Goal: Task Accomplishment & Management: Complete application form

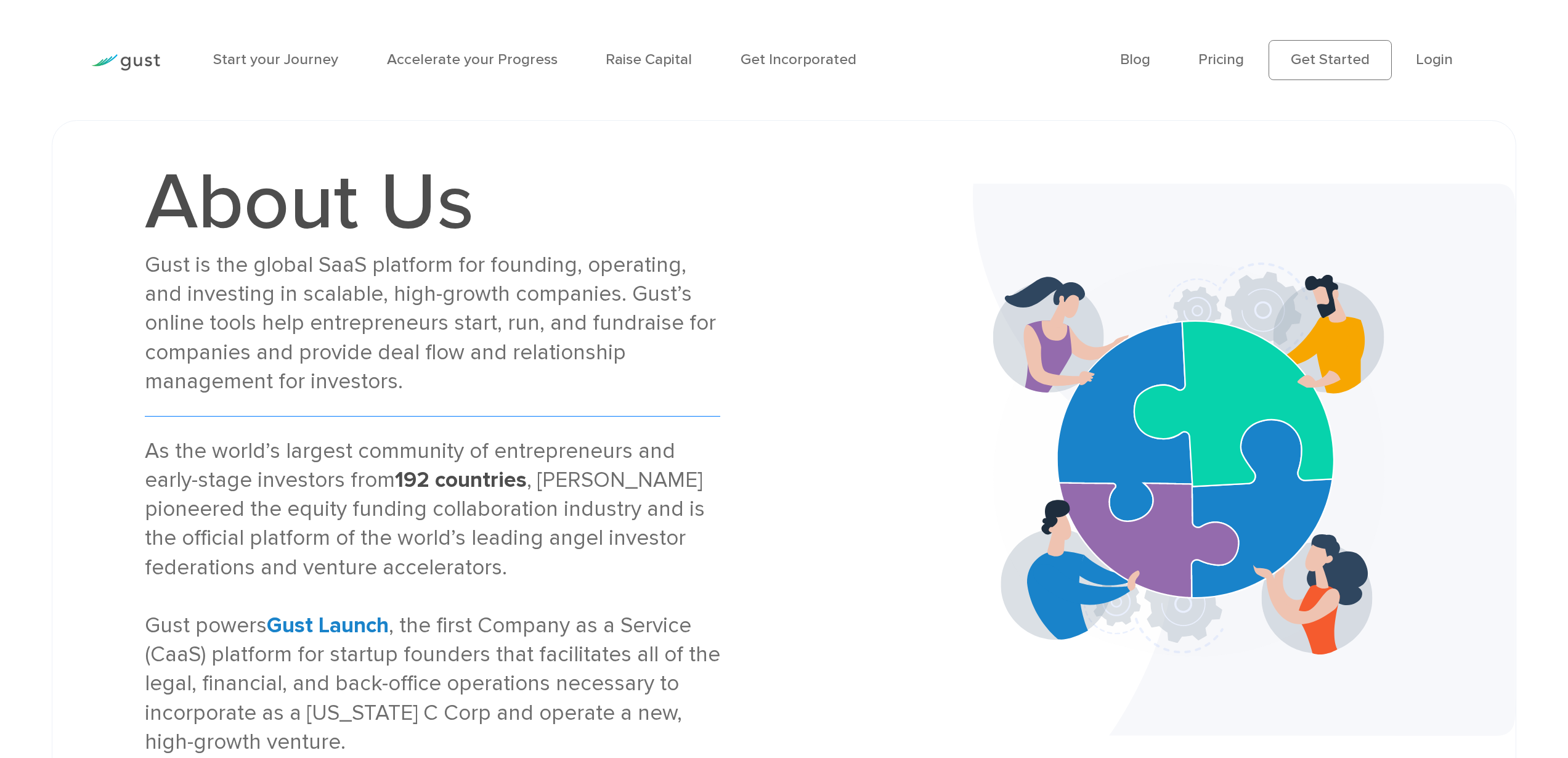
click at [201, 296] on div "Gust is the global SaaS platform for founding, operating, and investing in scal…" at bounding box center [432, 324] width 575 height 146
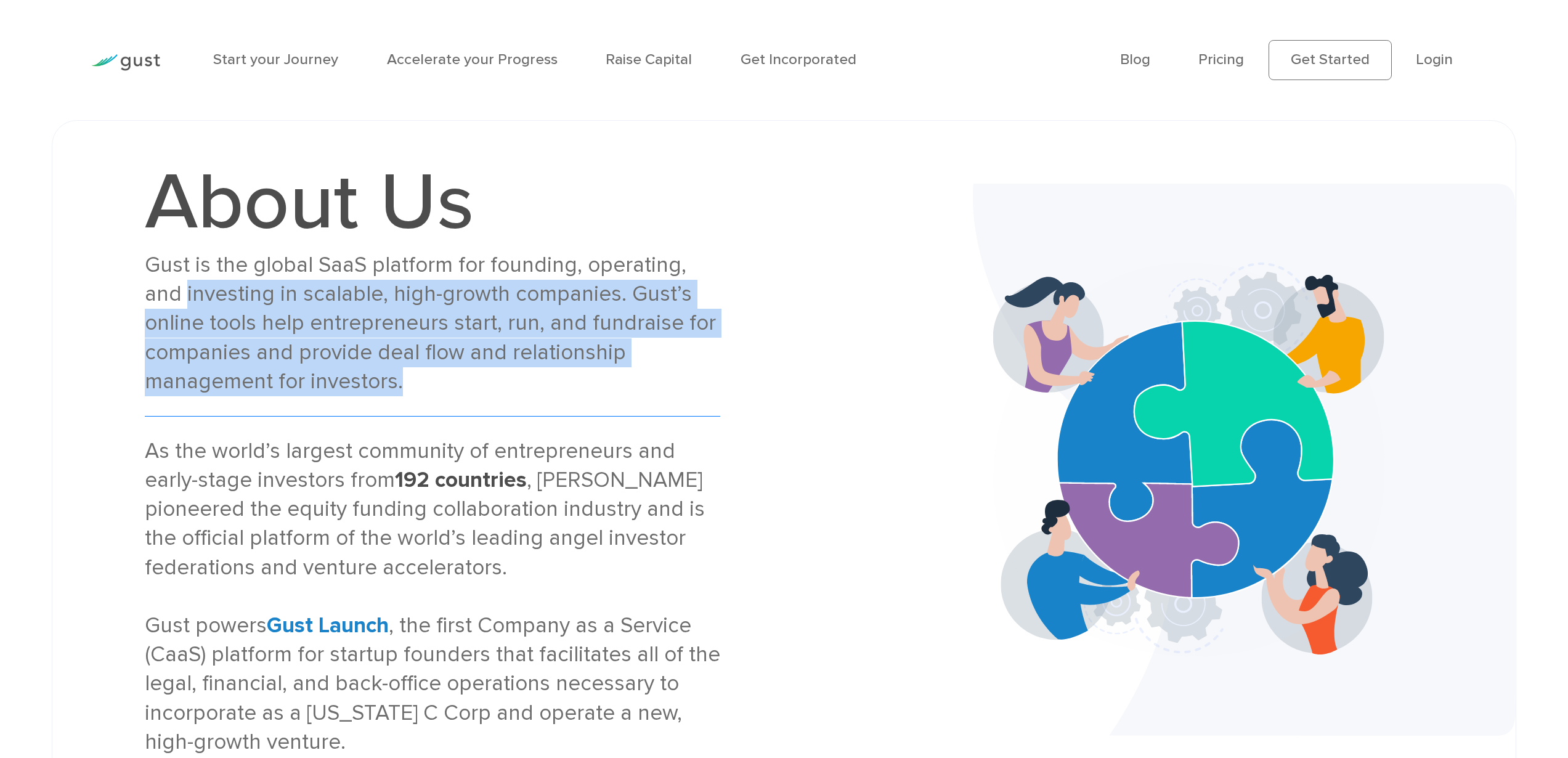
drag, startPoint x: 201, startPoint y: 296, endPoint x: 635, endPoint y: 372, distance: 440.6
click at [635, 372] on div "Gust is the global SaaS platform for founding, operating, and investing in scal…" at bounding box center [432, 324] width 575 height 146
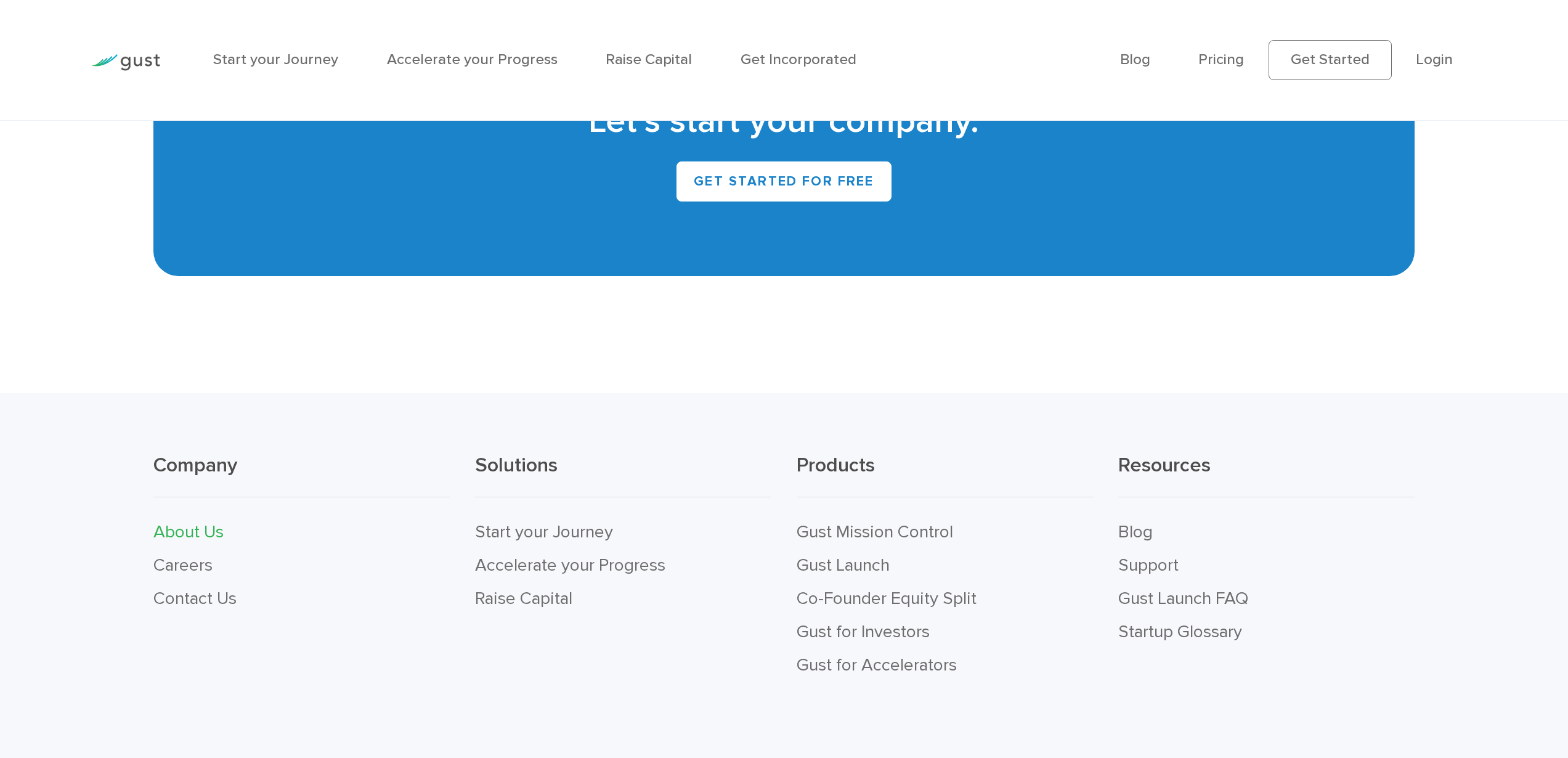
scroll to position [1701, 0]
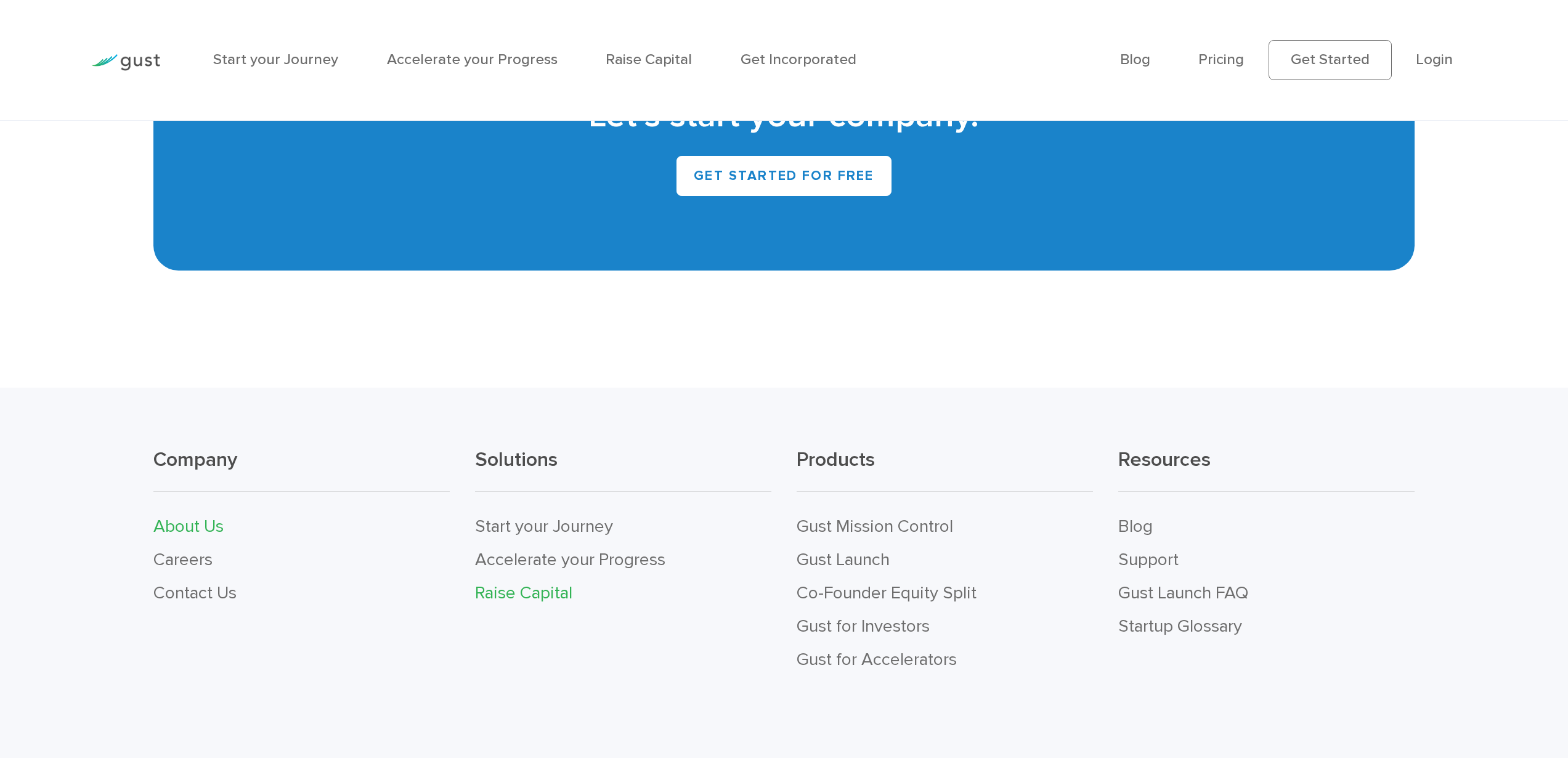
click at [547, 603] on link "Raise Capital" at bounding box center [524, 592] width 97 height 21
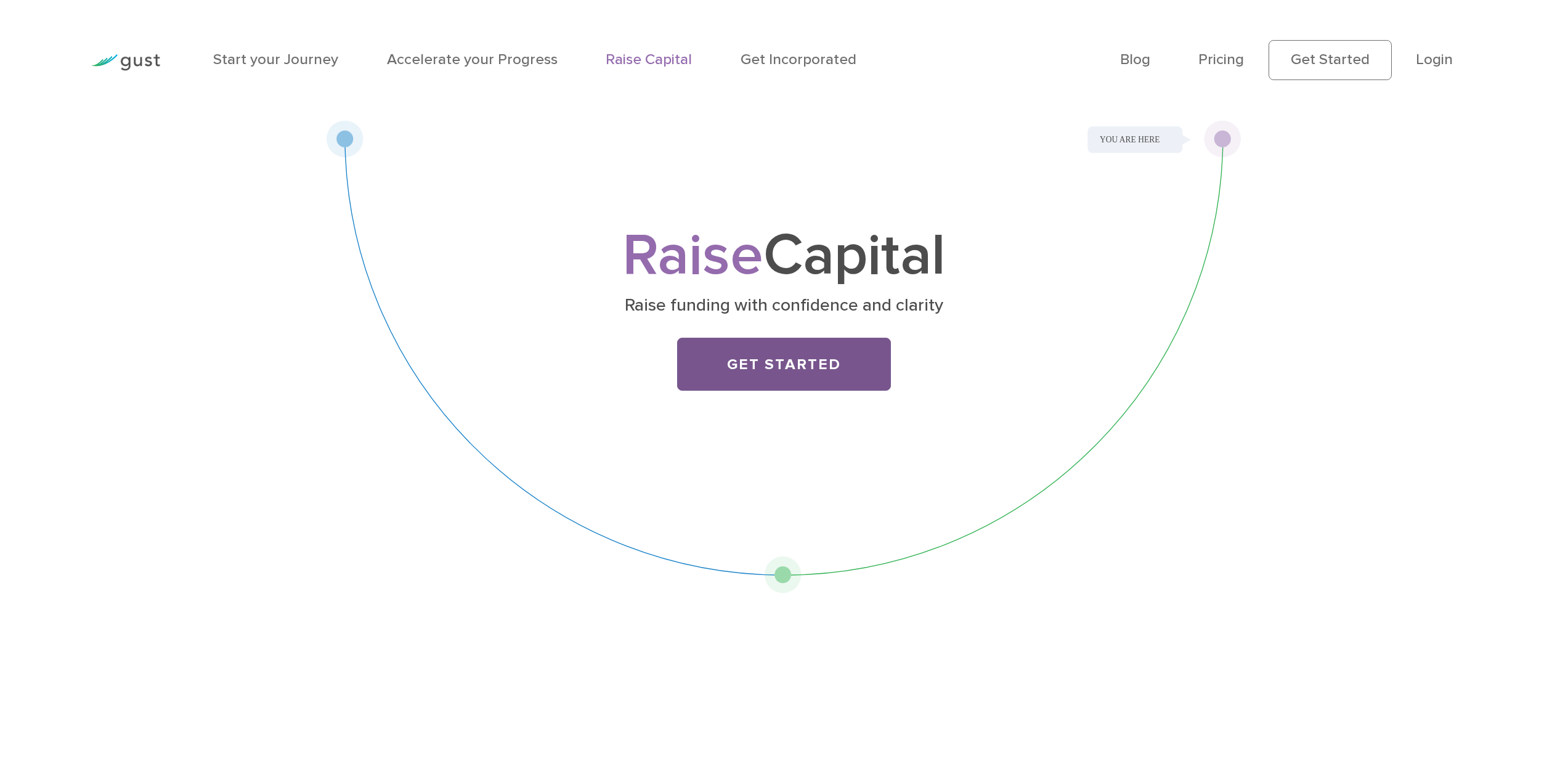
click at [798, 365] on link "Get Started" at bounding box center [784, 364] width 214 height 54
